Goal: Find specific page/section: Find specific page/section

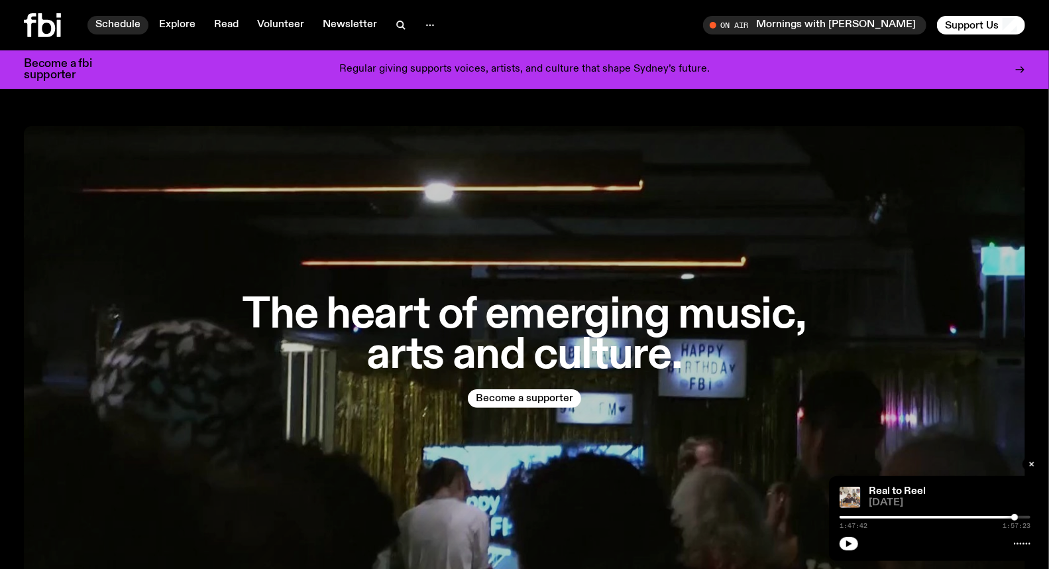
click at [123, 17] on link "Schedule" at bounding box center [118, 25] width 61 height 19
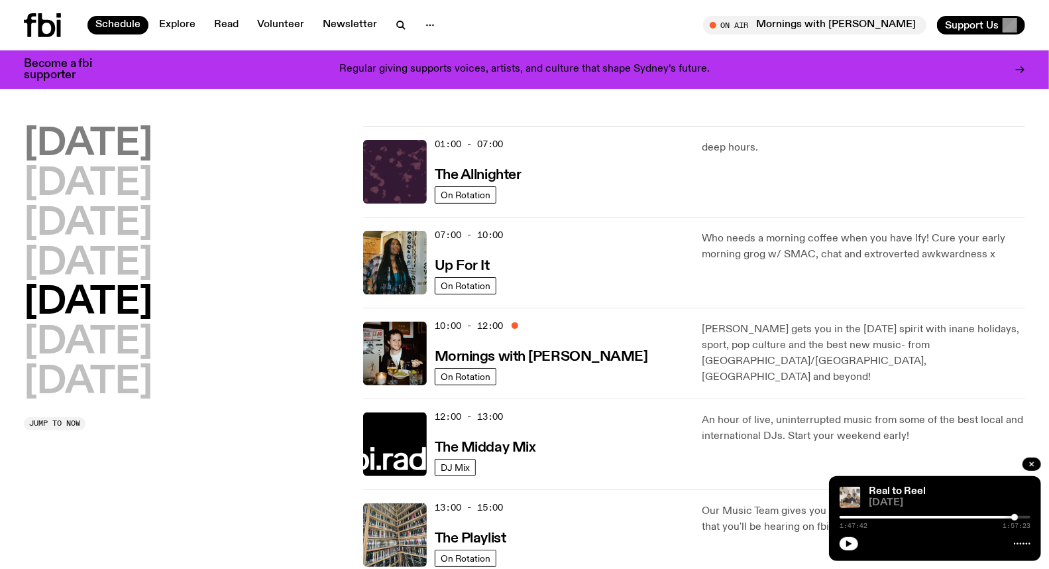
click at [113, 134] on h2 "[DATE]" at bounding box center [88, 144] width 129 height 37
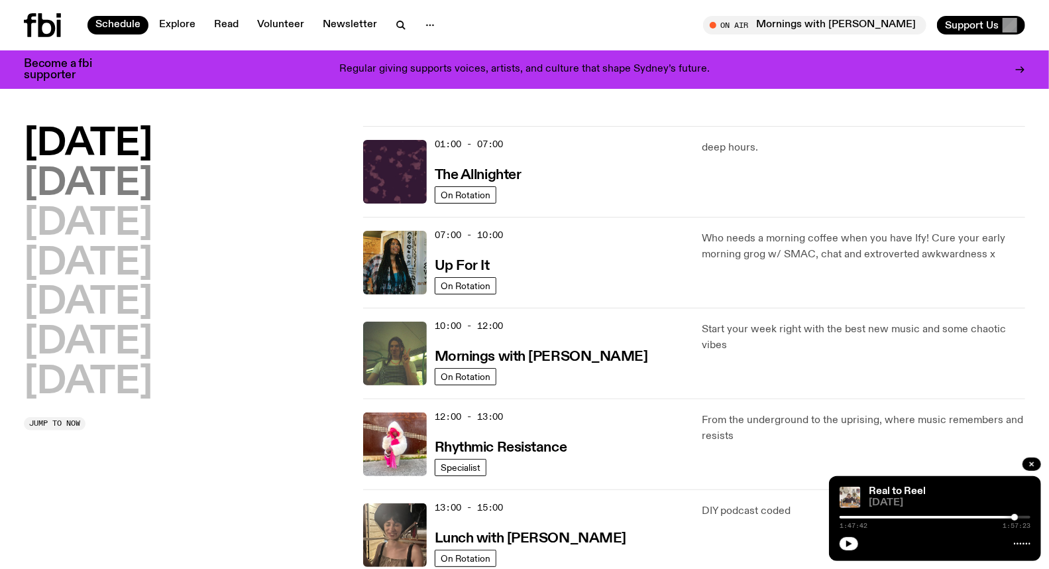
click at [122, 186] on h2 "[DATE]" at bounding box center [88, 184] width 129 height 37
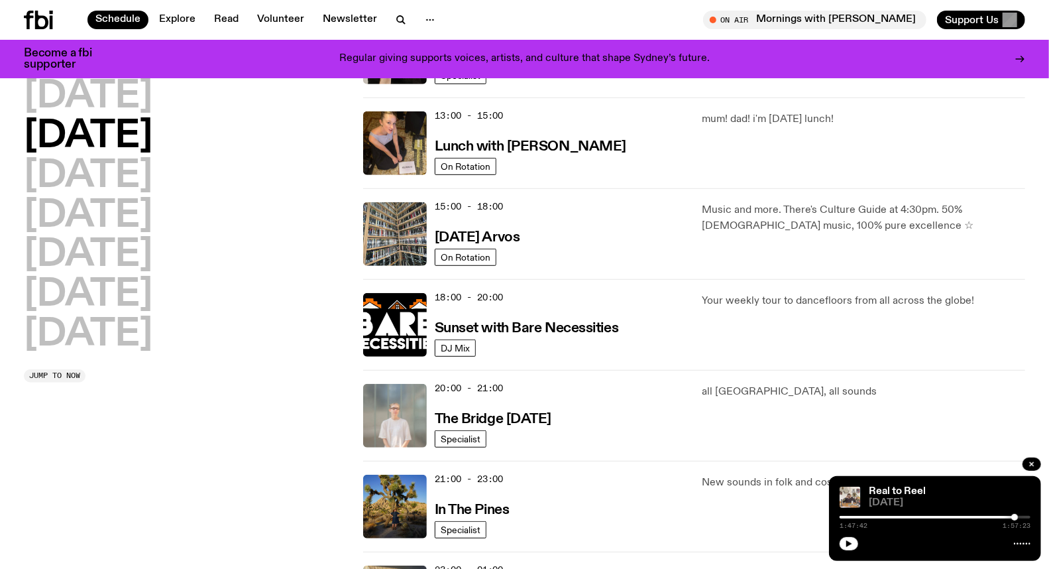
scroll to position [509, 0]
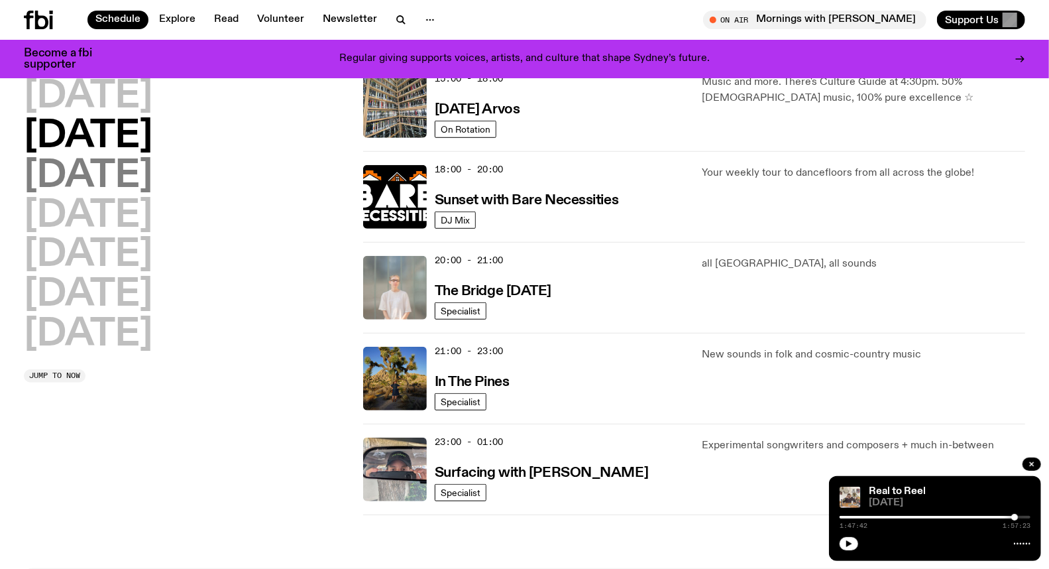
click at [152, 161] on h2 "[DATE]" at bounding box center [88, 176] width 129 height 37
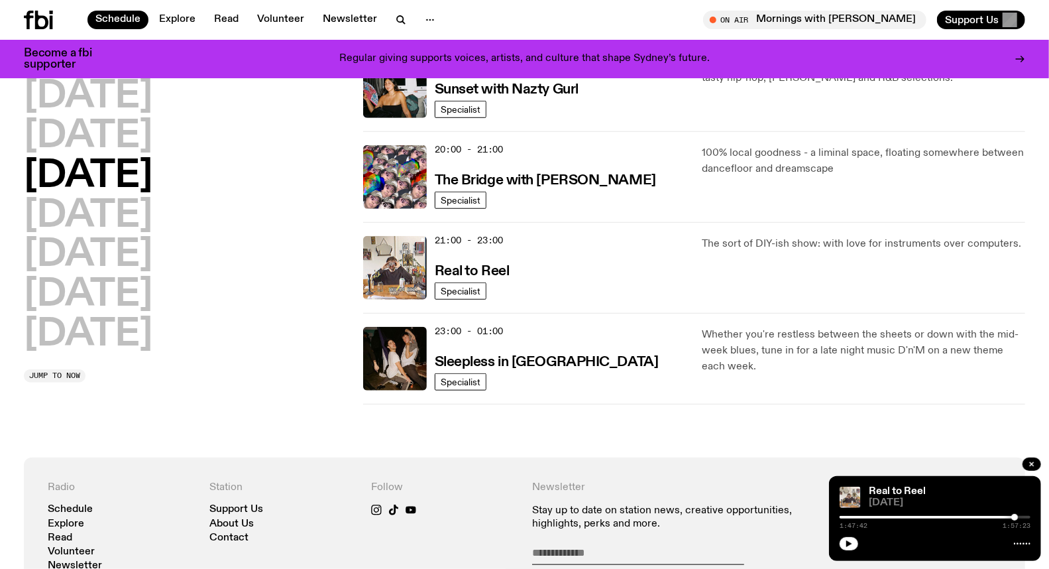
scroll to position [626, 0]
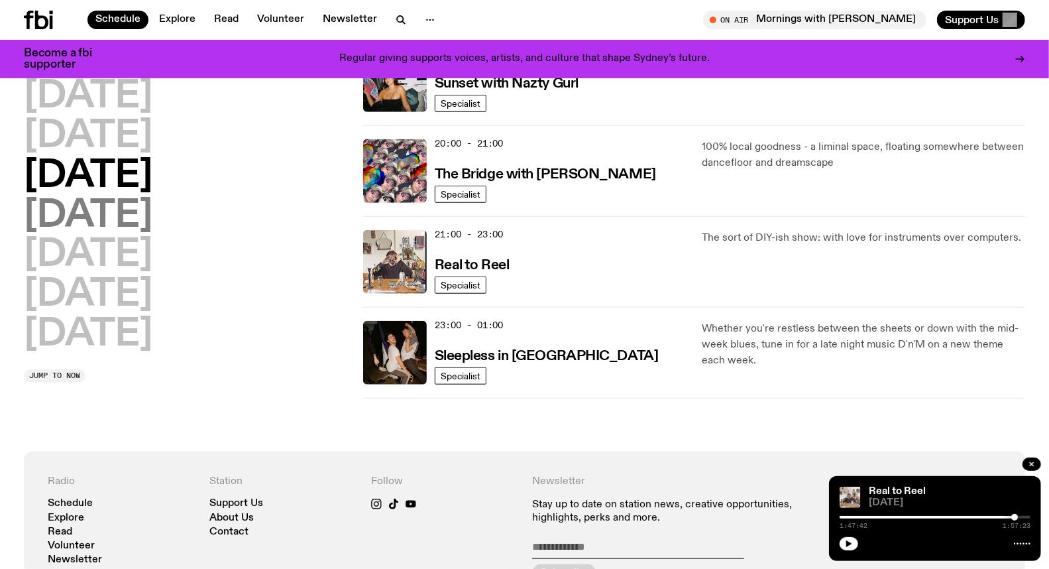
click at [152, 217] on h2 "[DATE]" at bounding box center [88, 216] width 129 height 37
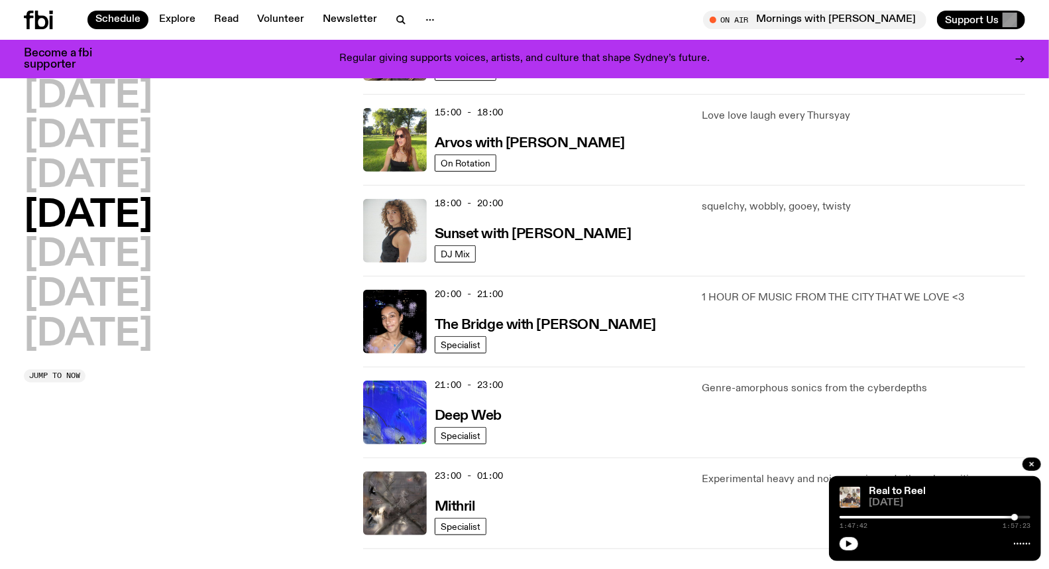
scroll to position [479, 0]
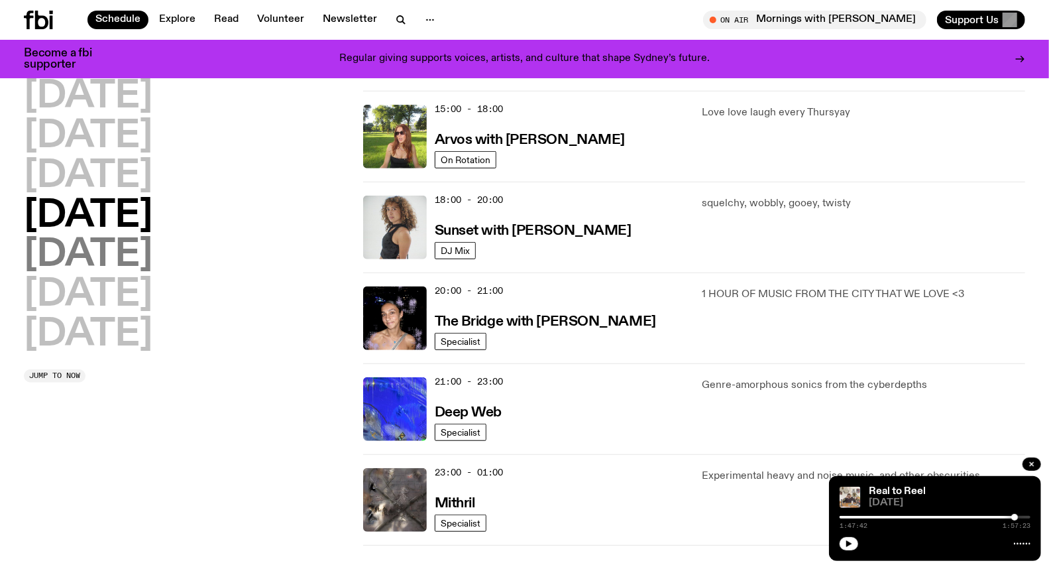
click at [131, 250] on h2 "[DATE]" at bounding box center [88, 255] width 129 height 37
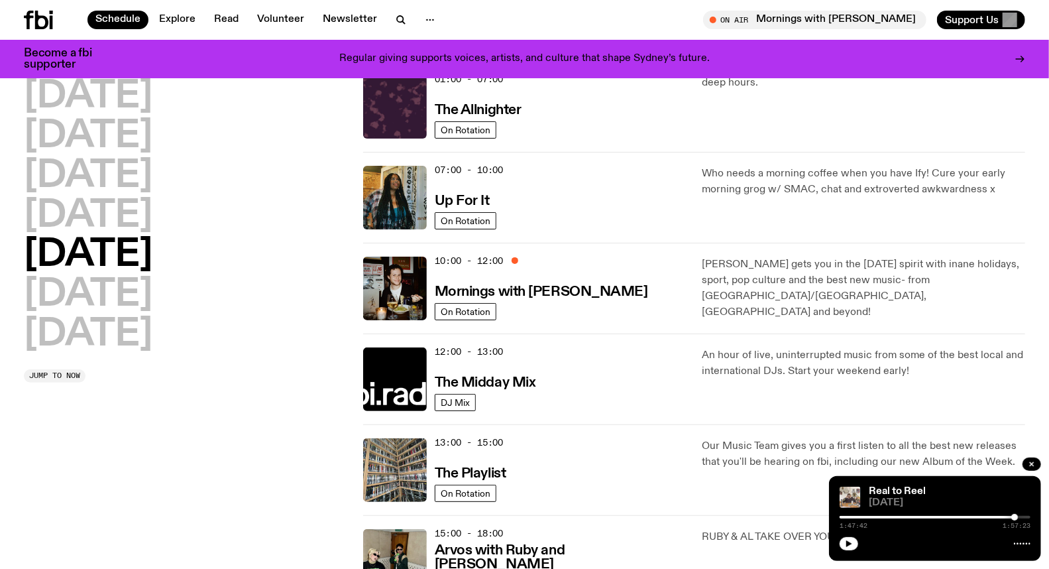
scroll to position [36, 0]
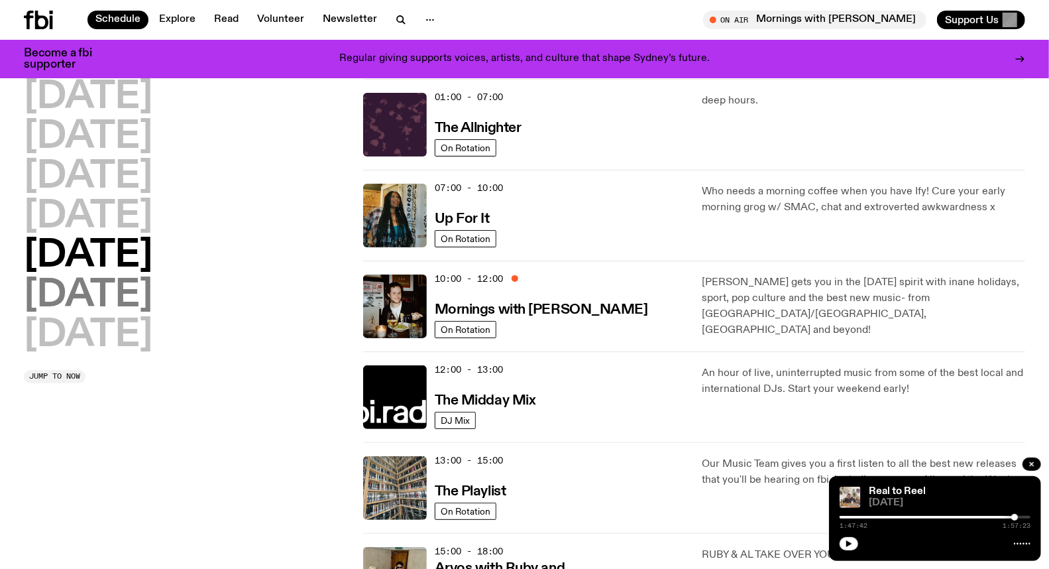
click at [152, 297] on h2 "[DATE]" at bounding box center [88, 295] width 129 height 37
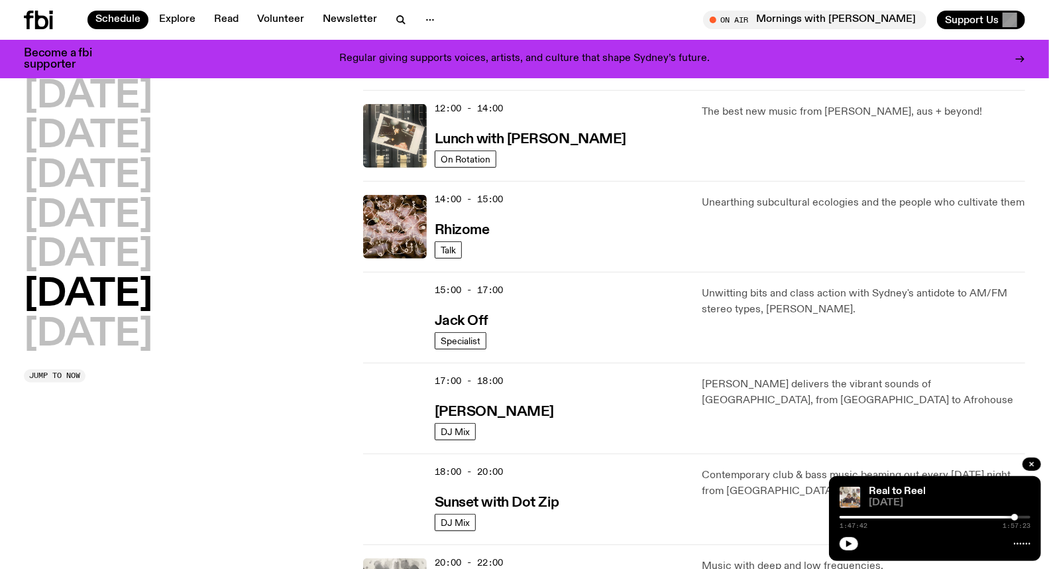
scroll to position [479, 0]
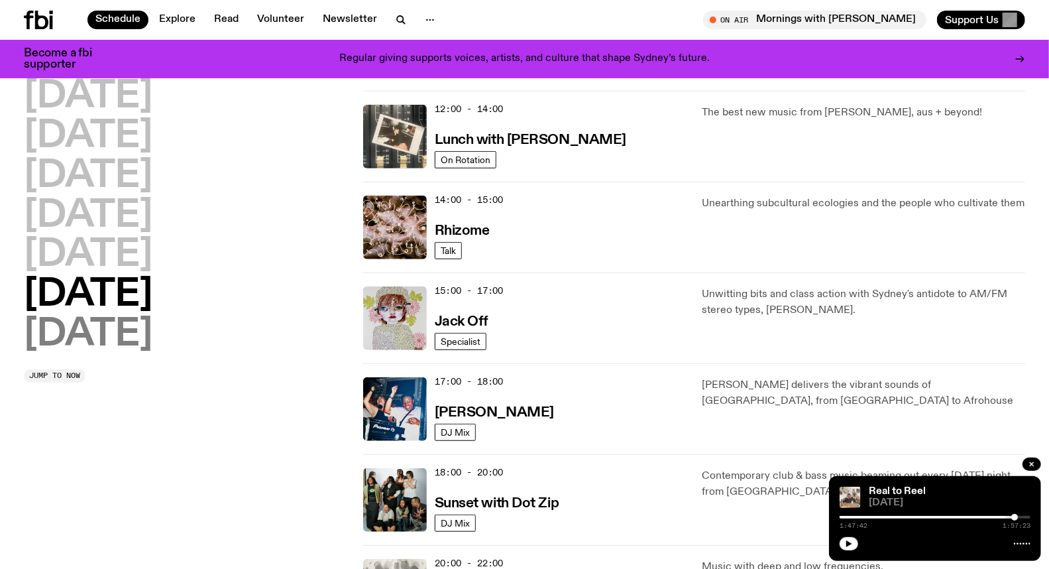
click at [107, 333] on h2 "[DATE]" at bounding box center [88, 334] width 129 height 37
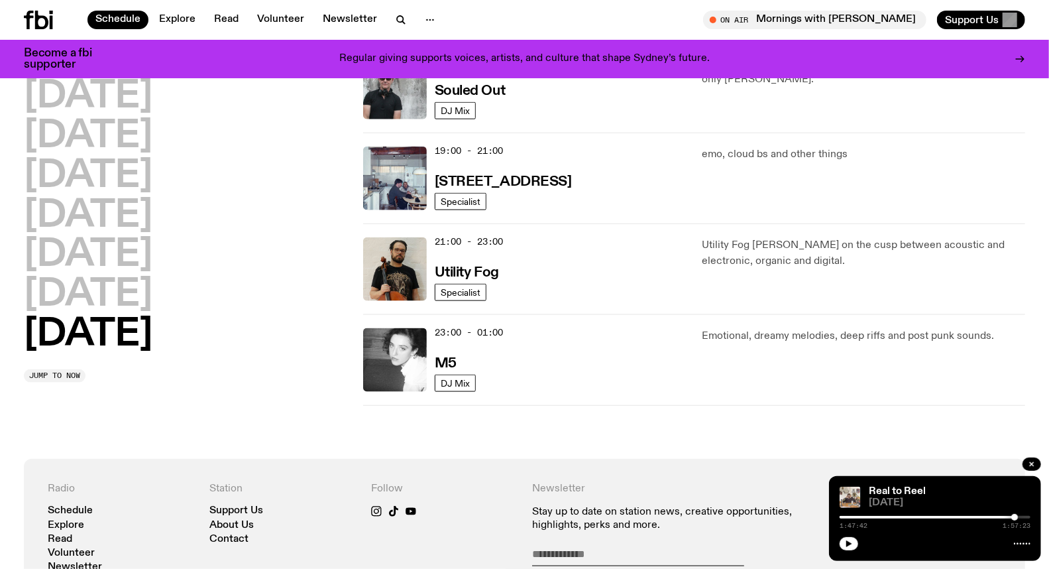
scroll to position [920, 0]
